Goal: Transaction & Acquisition: Purchase product/service

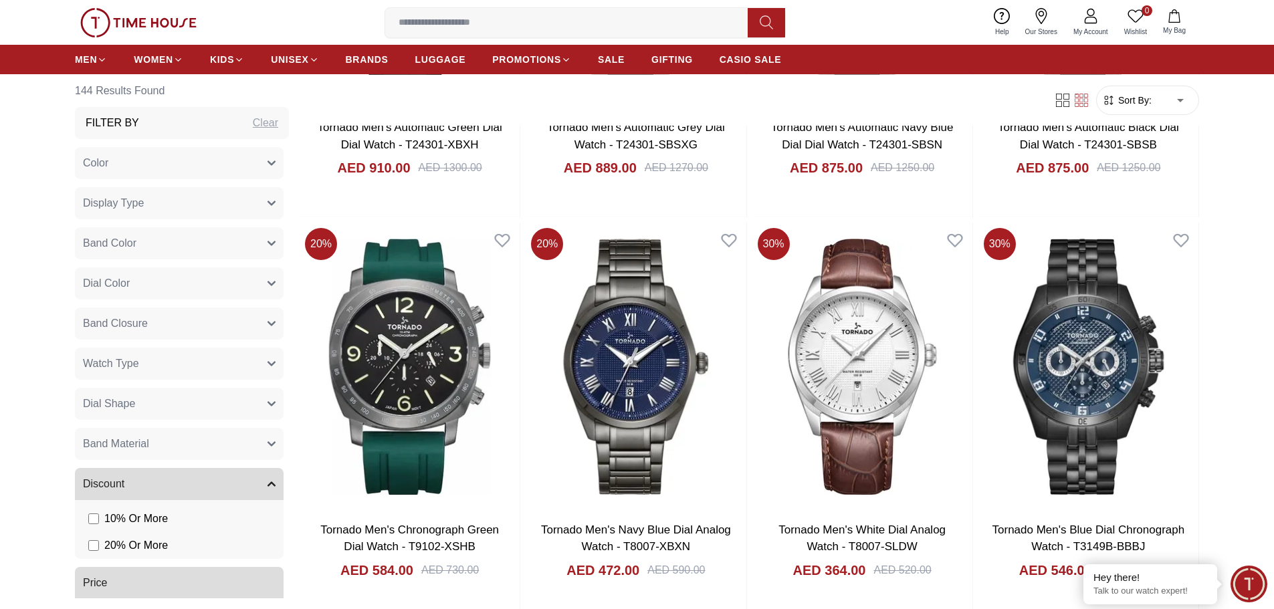
scroll to position [2207, 0]
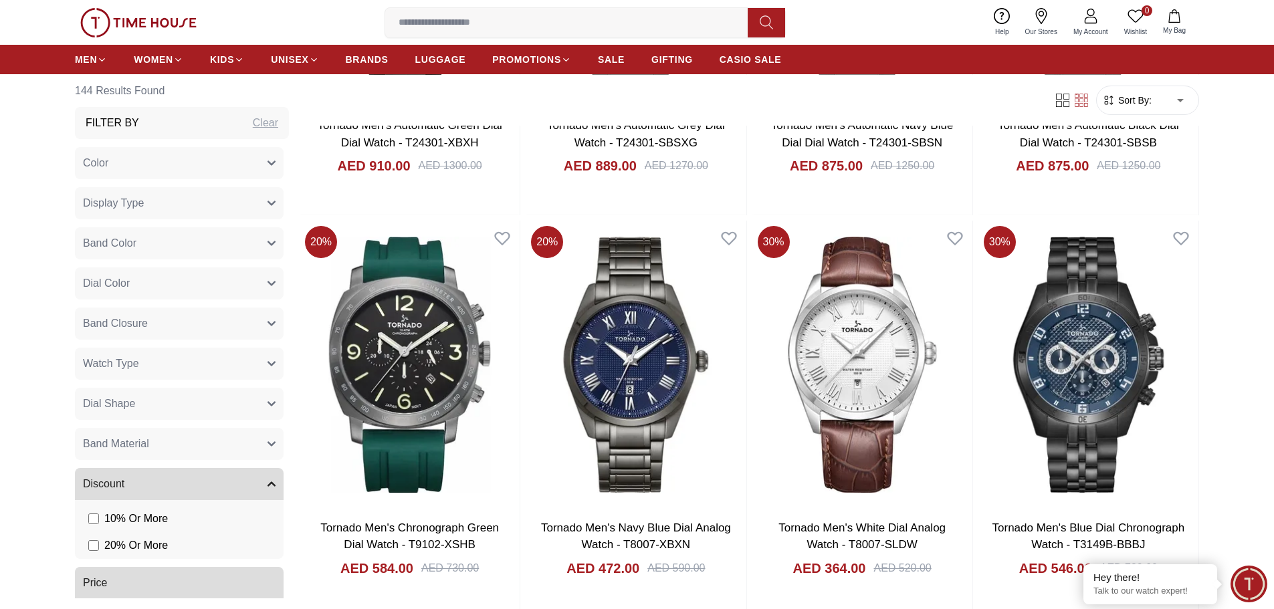
click at [268, 203] on icon "button" at bounding box center [271, 203] width 7 height 3
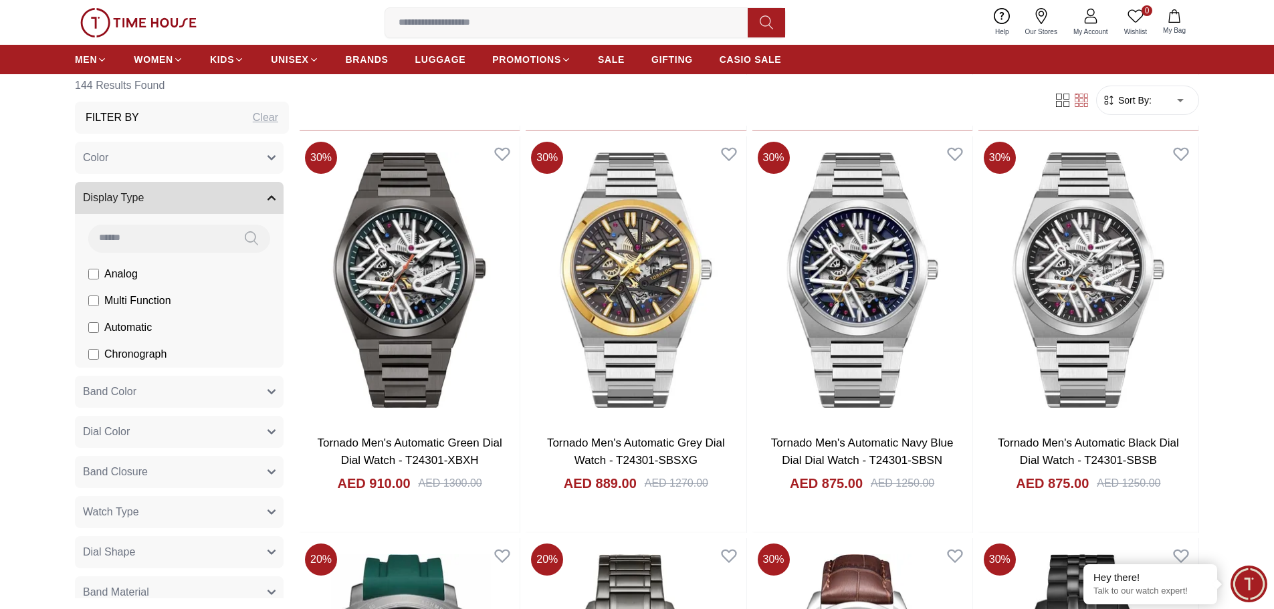
scroll to position [0, 0]
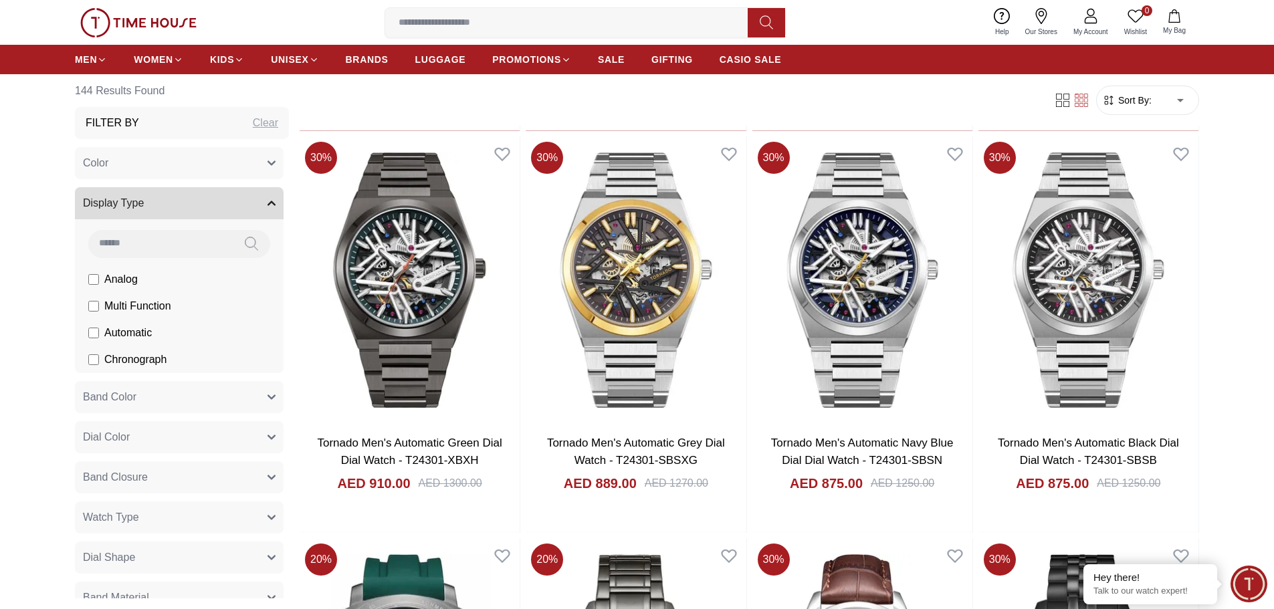
click at [268, 393] on icon "button" at bounding box center [272, 397] width 8 height 8
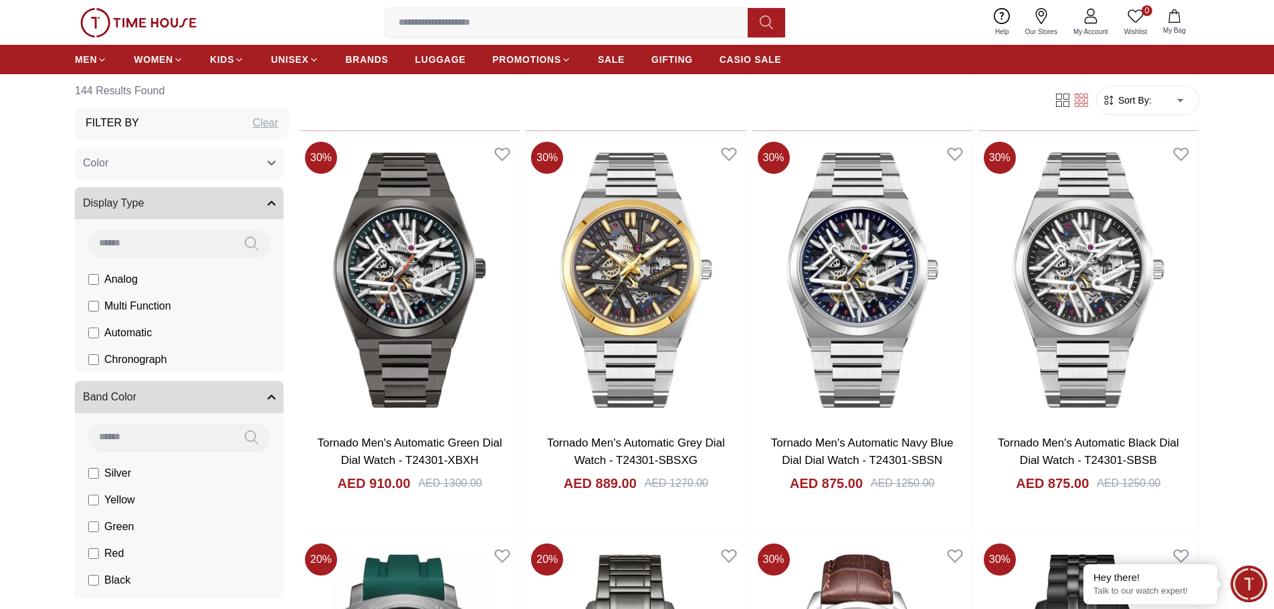
click at [256, 393] on button "Band Color" at bounding box center [179, 397] width 209 height 32
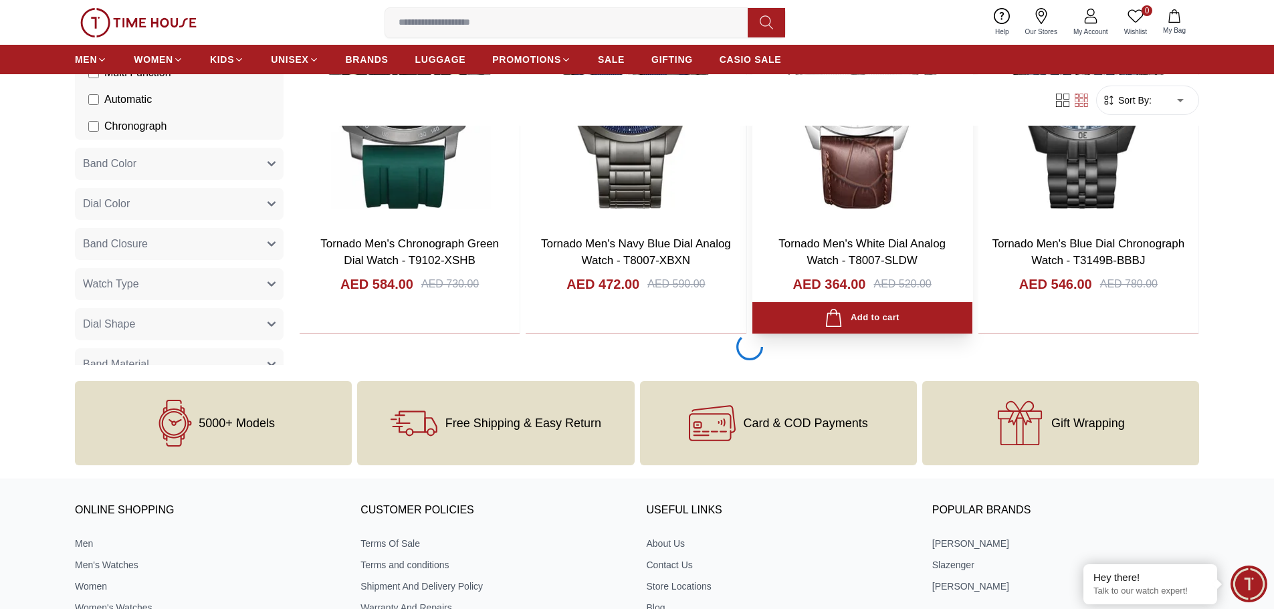
scroll to position [2558, 0]
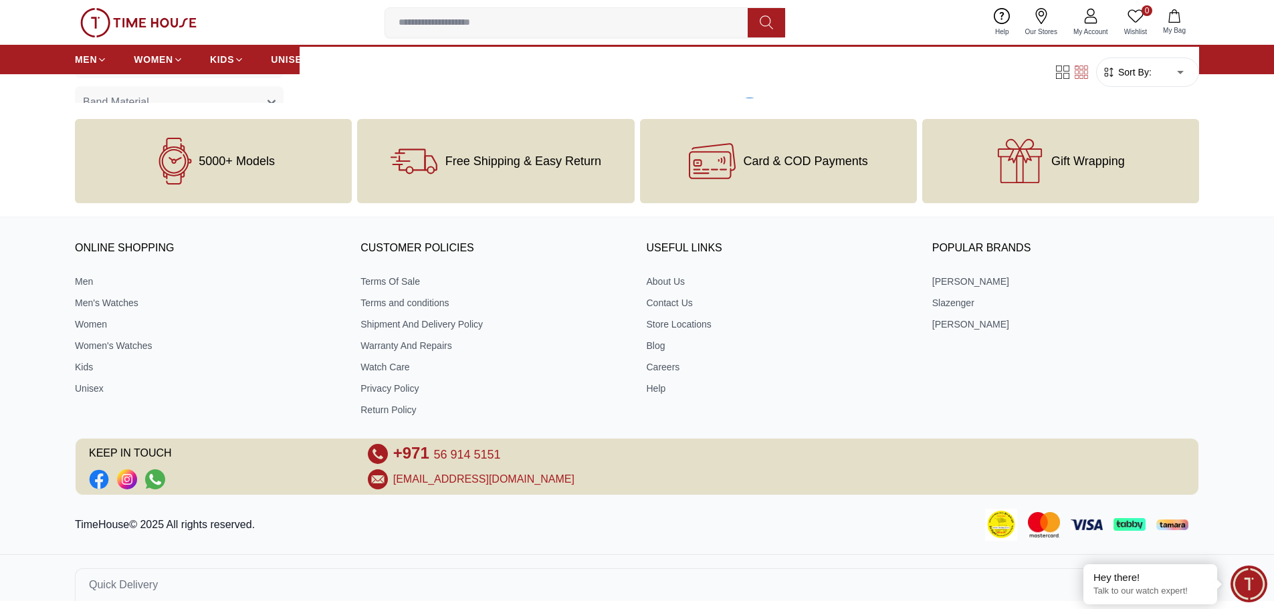
scroll to position [2759, 0]
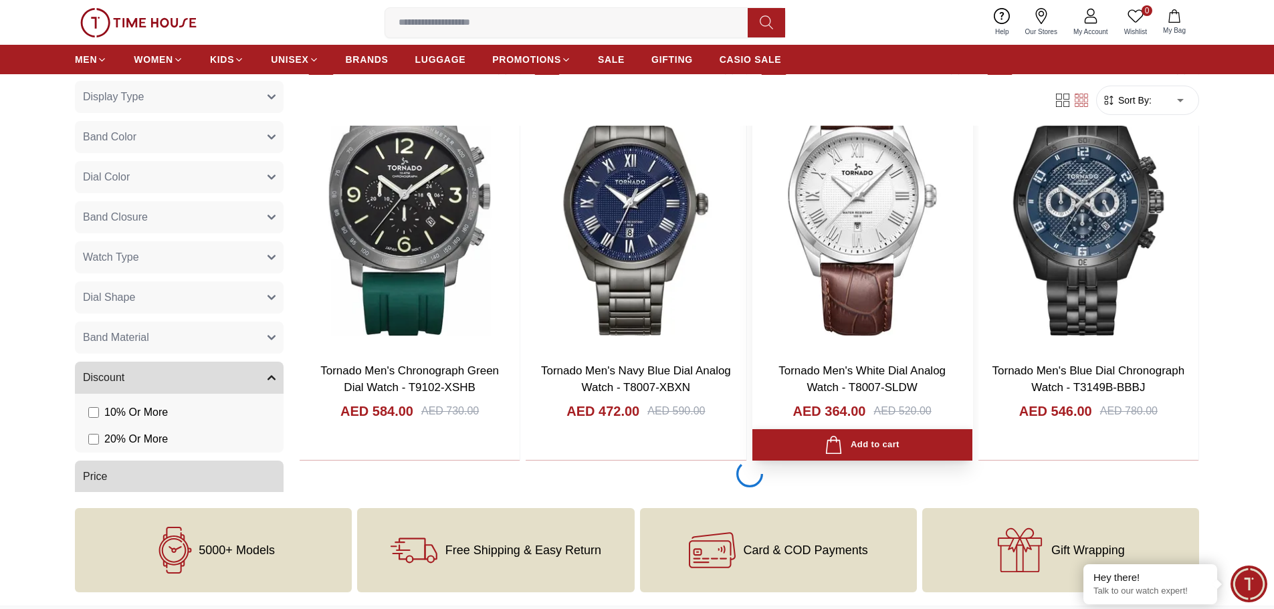
scroll to position [2357, 0]
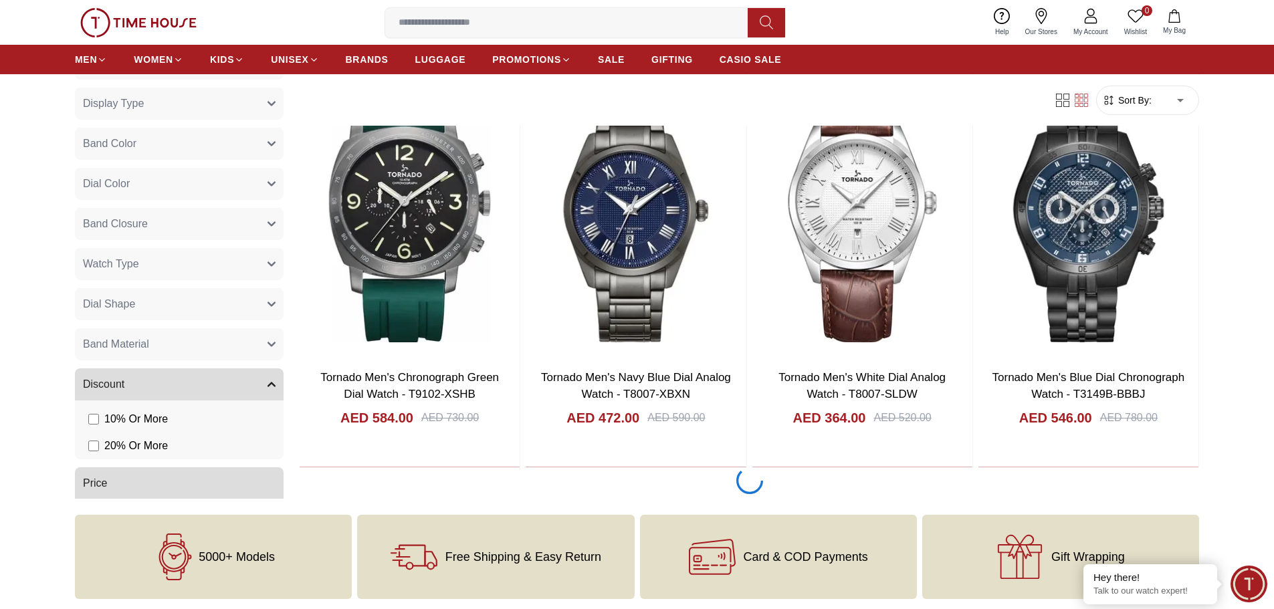
click at [663, 484] on div at bounding box center [749, 482] width 899 height 31
